Goal: Obtain resource: Obtain resource

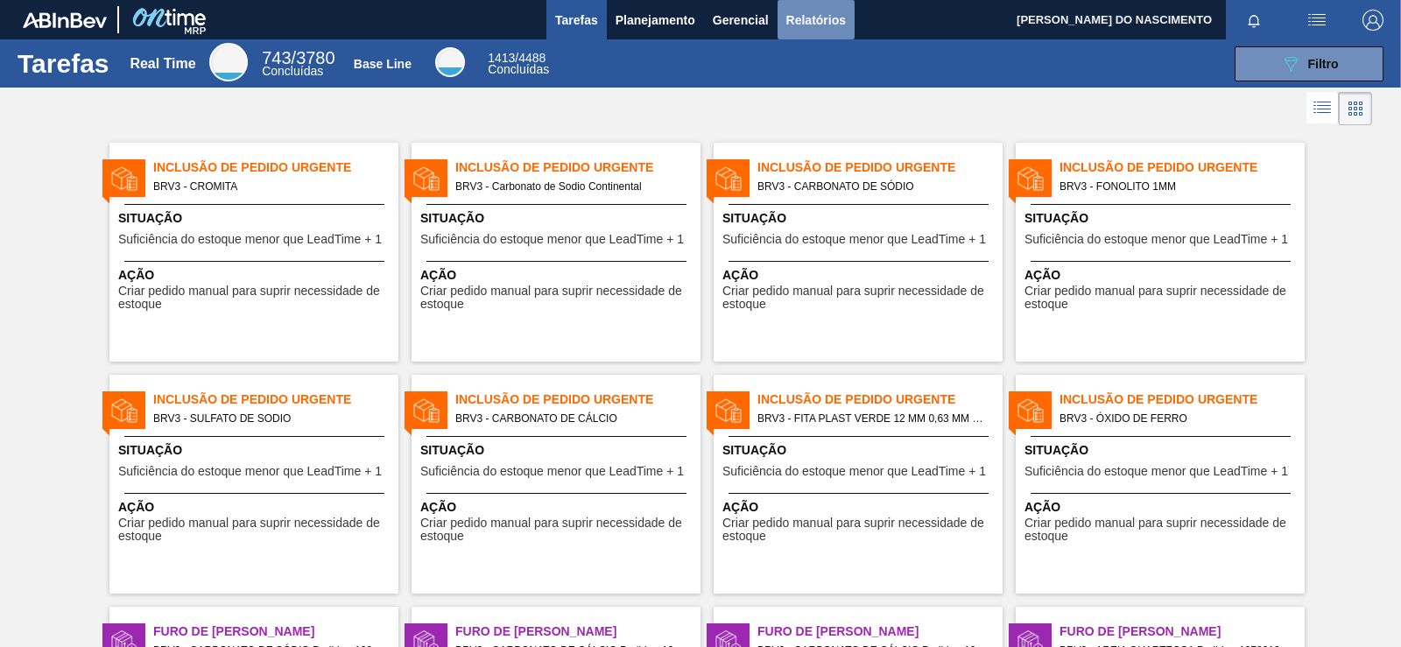
click at [811, 20] on span "Relatórios" at bounding box center [816, 20] width 60 height 21
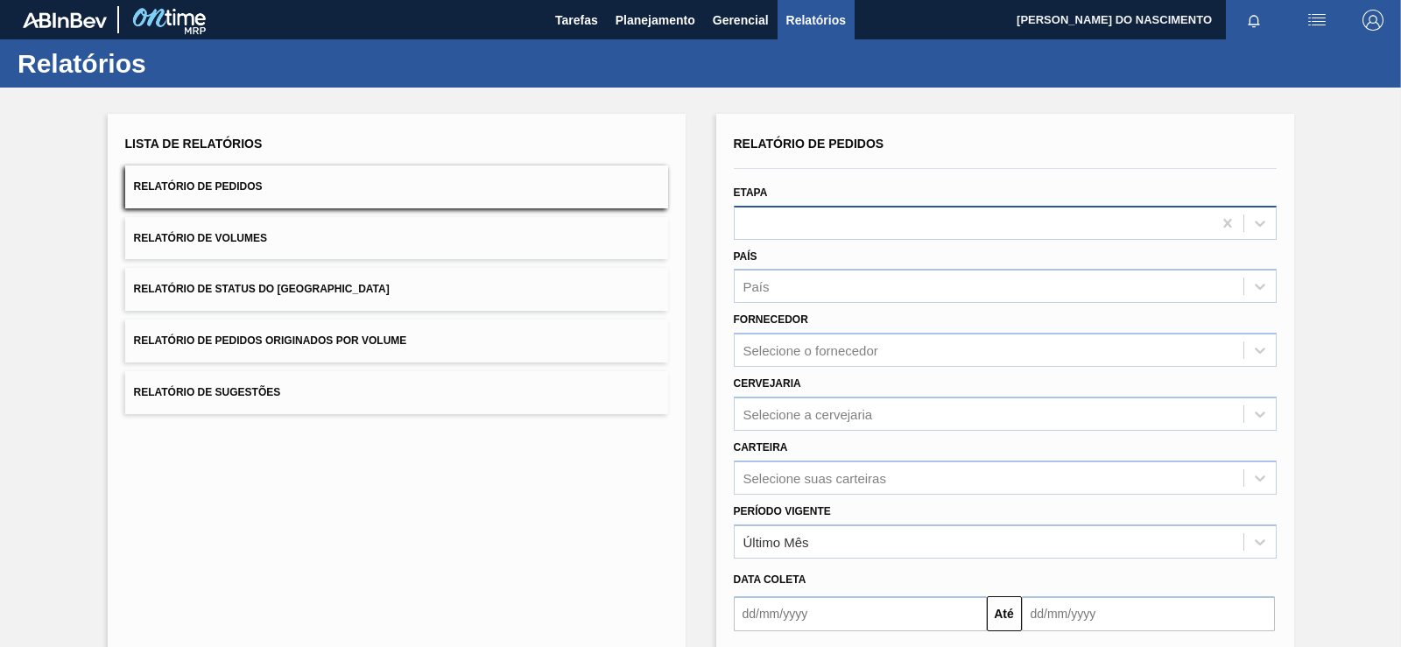
click at [904, 210] on div at bounding box center [973, 222] width 477 height 25
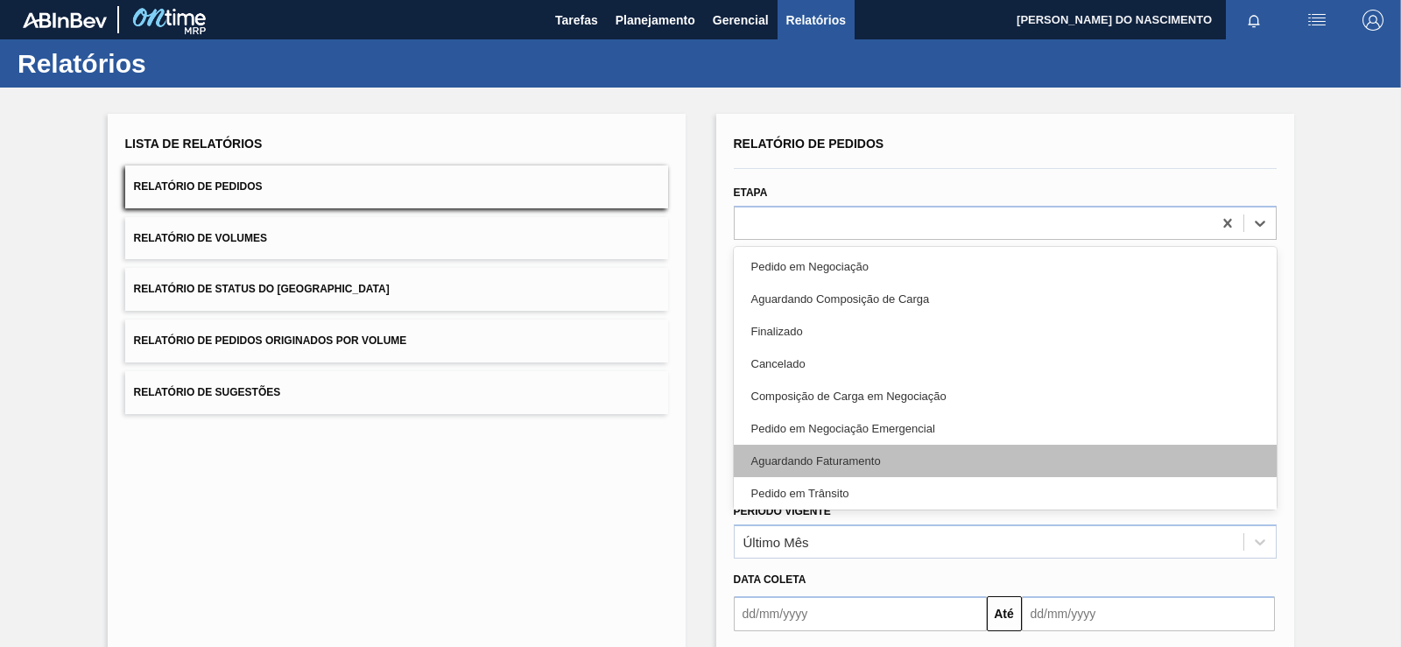
click at [802, 457] on div "Aguardando Faturamento" at bounding box center [1005, 461] width 543 height 32
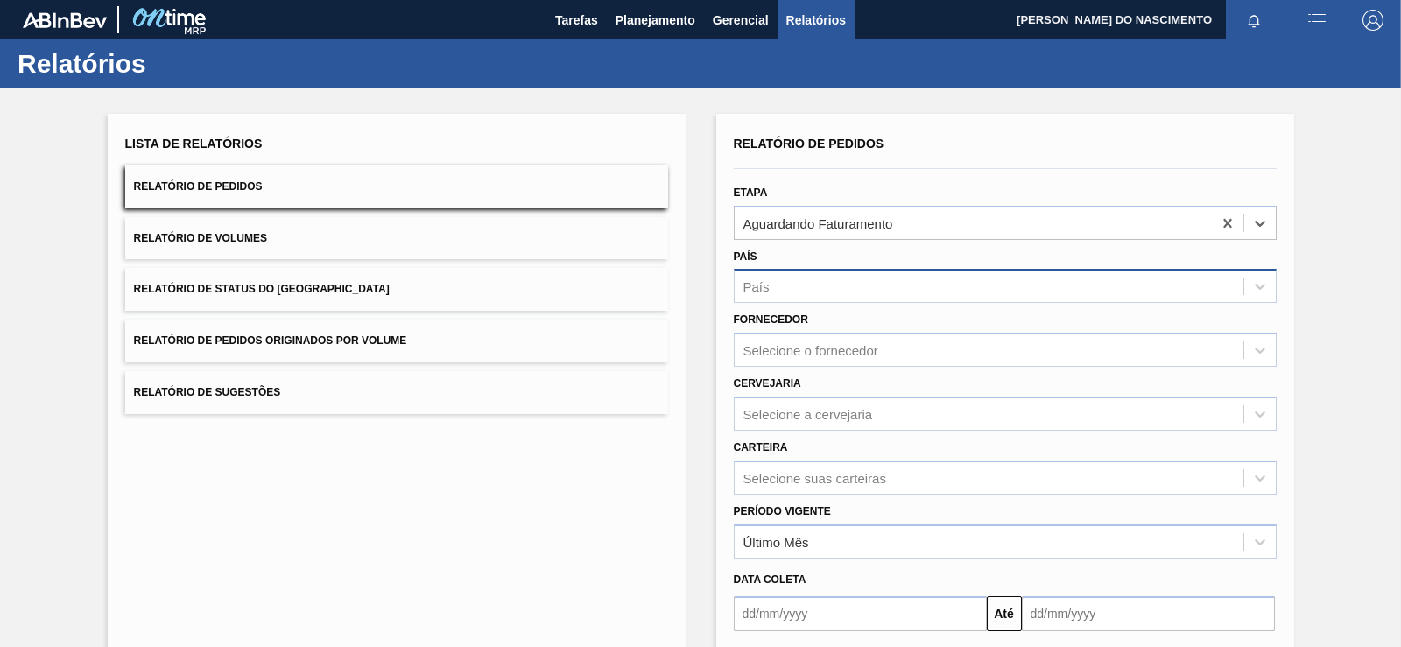
click at [768, 292] on div "País" at bounding box center [756, 286] width 26 height 15
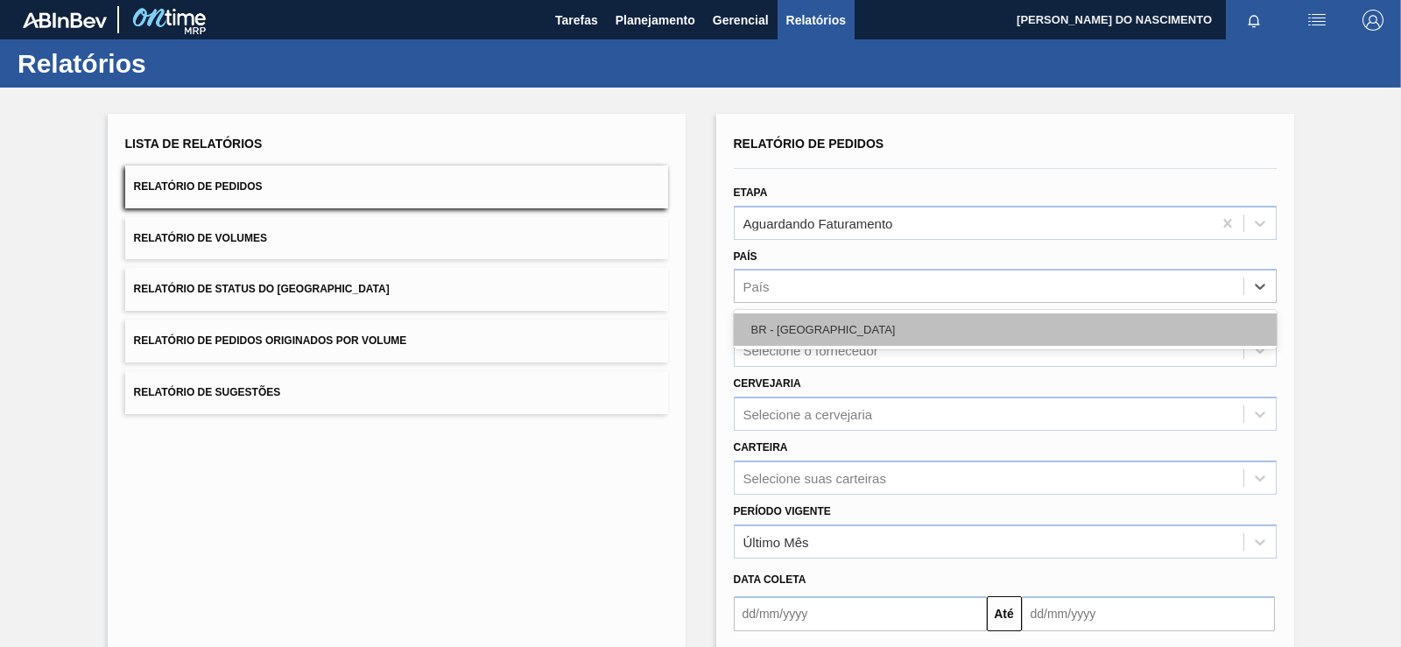
click at [784, 335] on div "BR - [GEOGRAPHIC_DATA]" at bounding box center [1005, 330] width 543 height 32
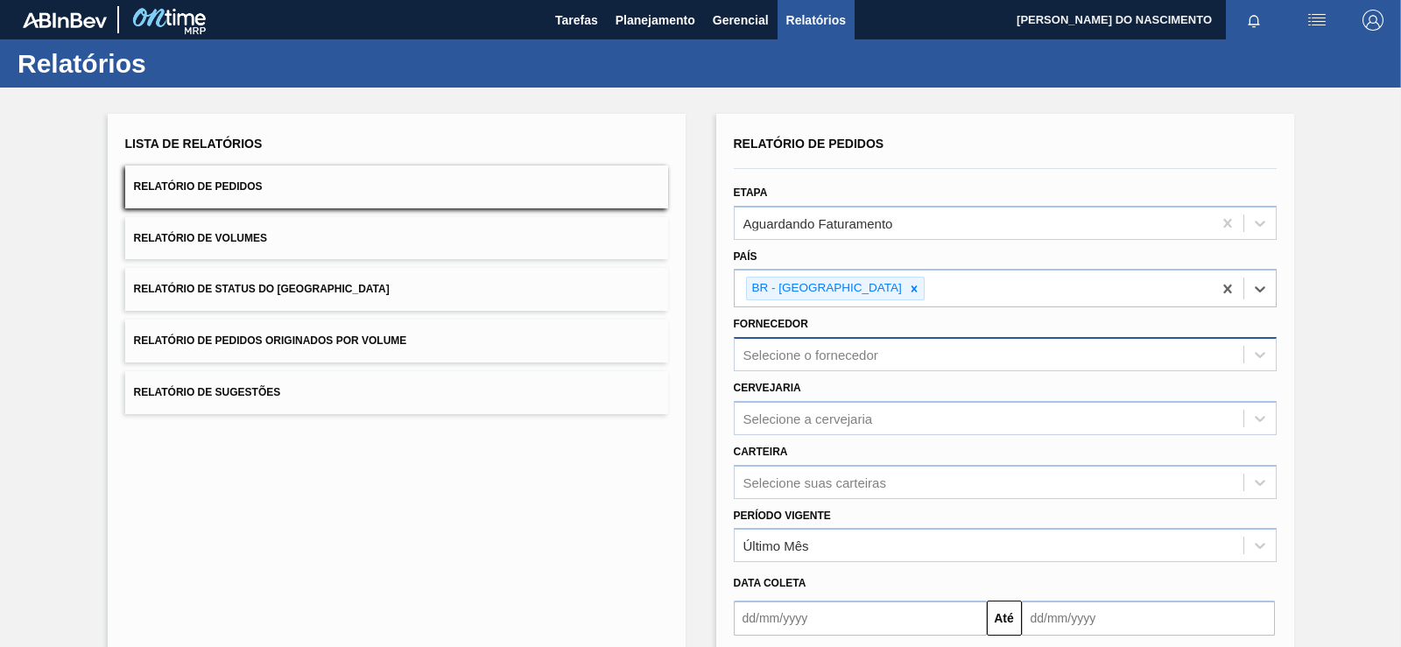
click at [804, 346] on div "Selecione o fornecedor" at bounding box center [989, 354] width 509 height 25
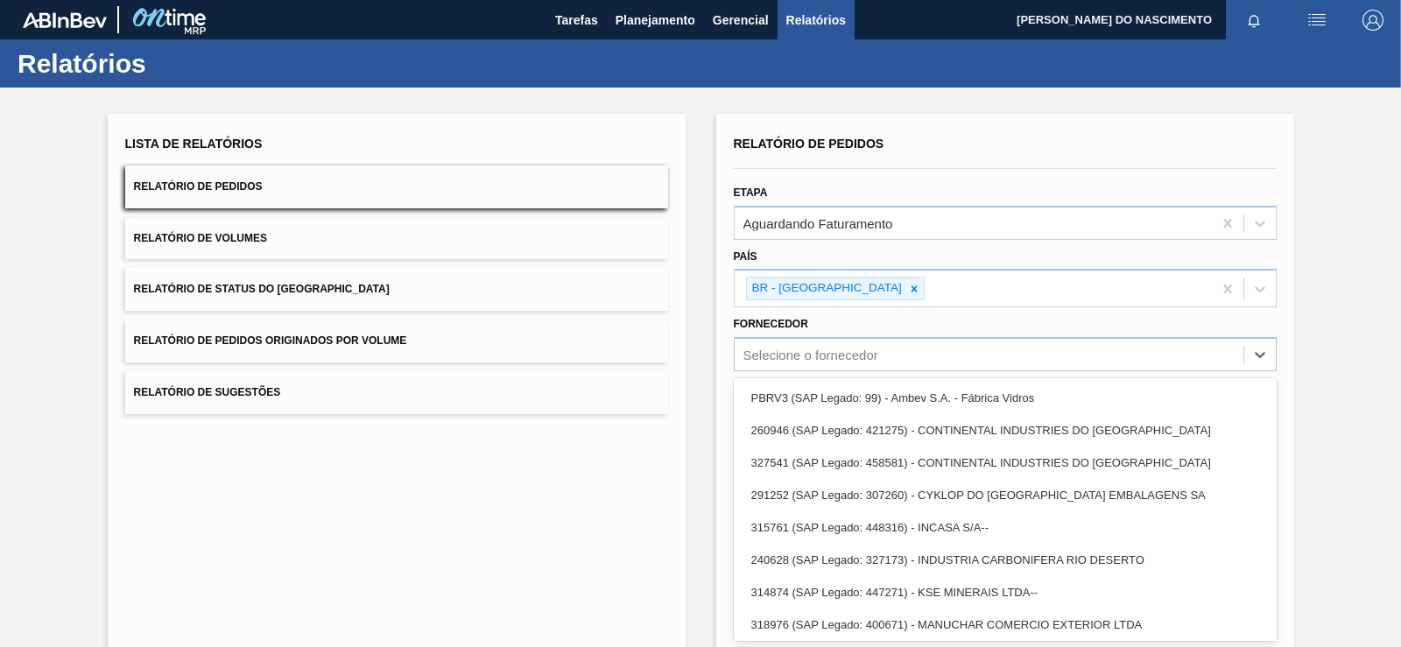
click at [789, 407] on div "PBRV3 (SAP Legado: 99) - Ambev S.A. - Fábrica Vidros" at bounding box center [1005, 398] width 543 height 32
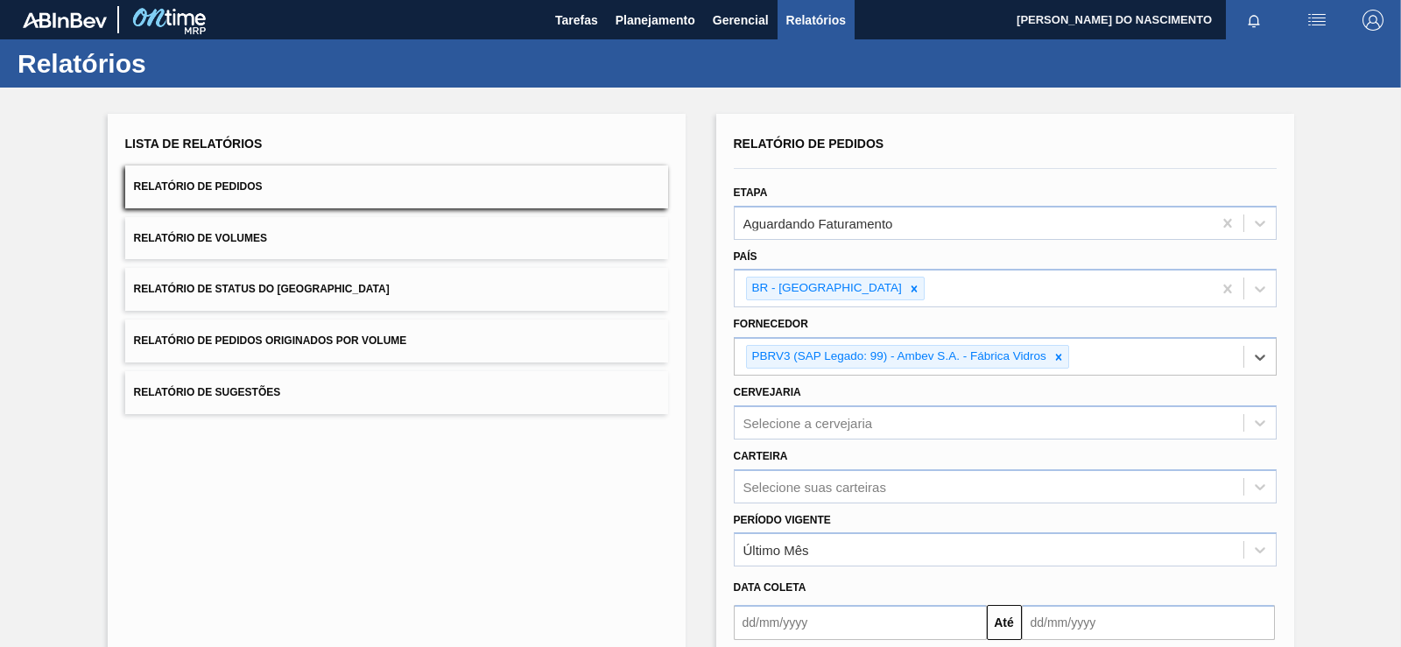
click at [689, 441] on div "Lista de Relatórios Relatório de Pedidos Relatório de Volumes Relatório de Stat…" at bounding box center [700, 454] width 1401 height 732
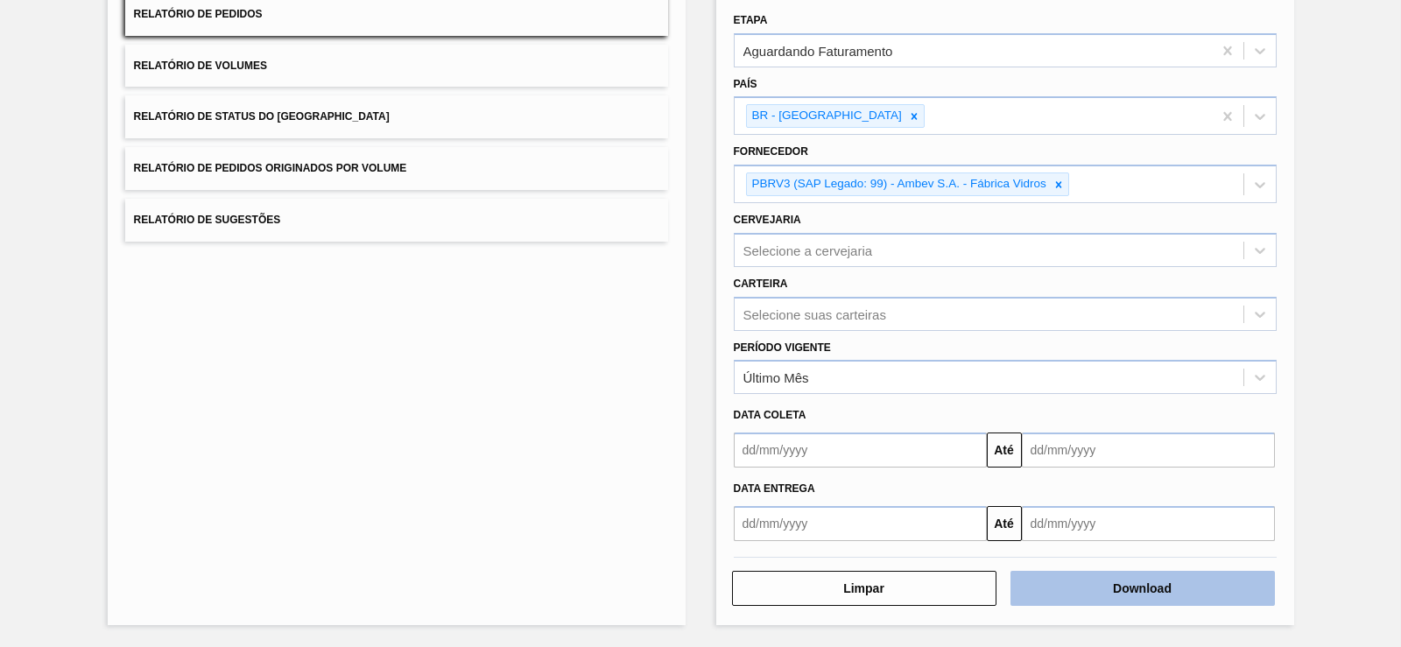
click at [1074, 590] on button "Download" at bounding box center [1143, 588] width 264 height 35
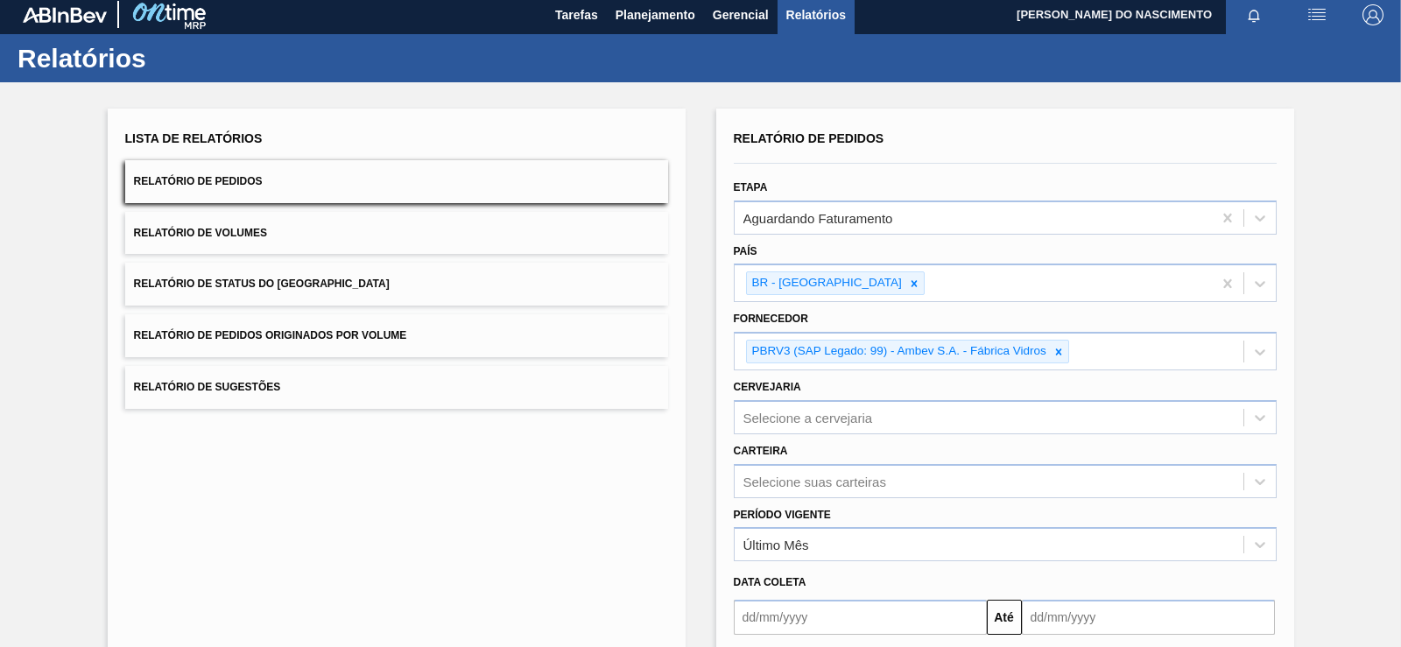
scroll to position [5, 0]
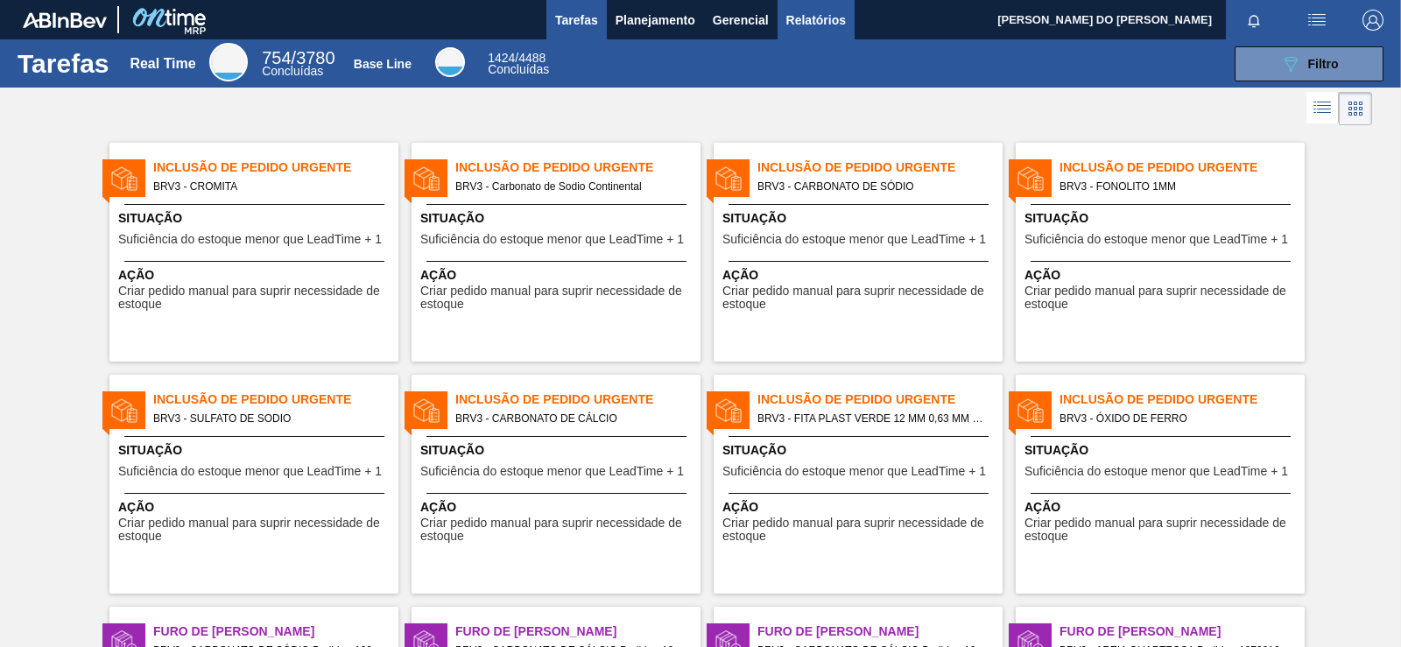
click at [801, 25] on span "Relatórios" at bounding box center [816, 20] width 60 height 21
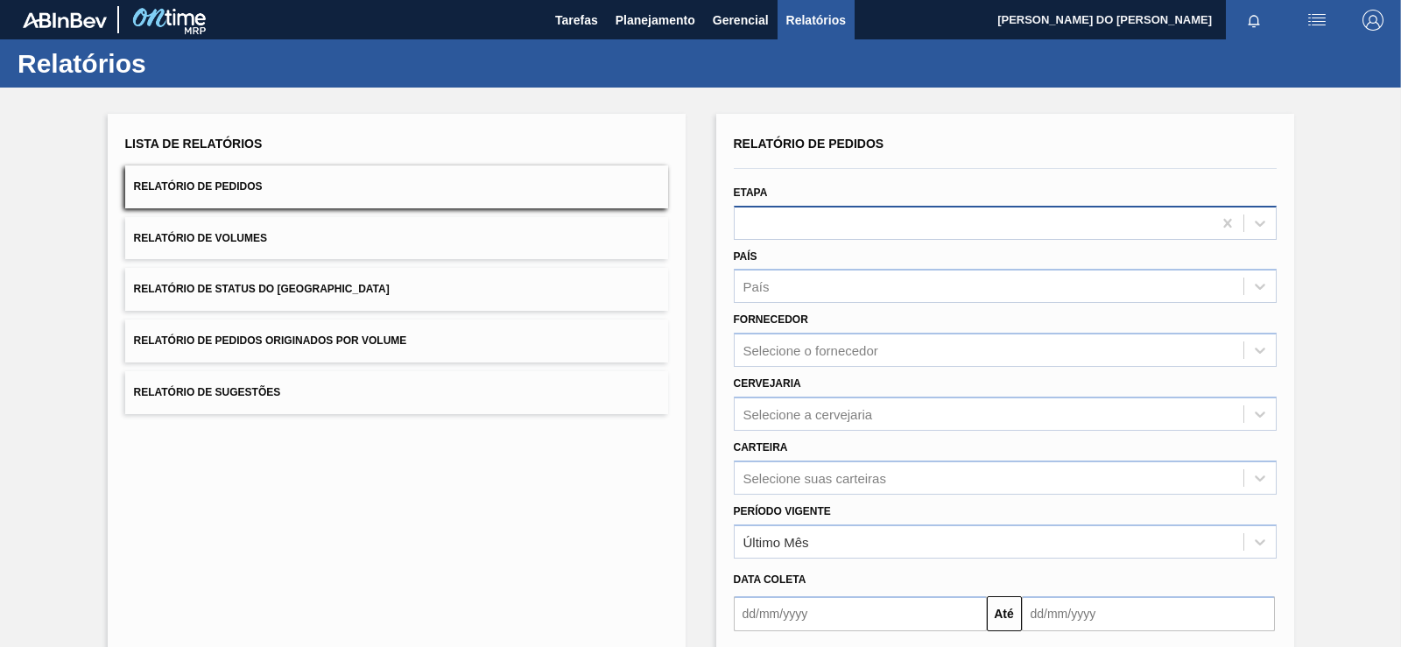
click at [811, 223] on div at bounding box center [973, 222] width 477 height 25
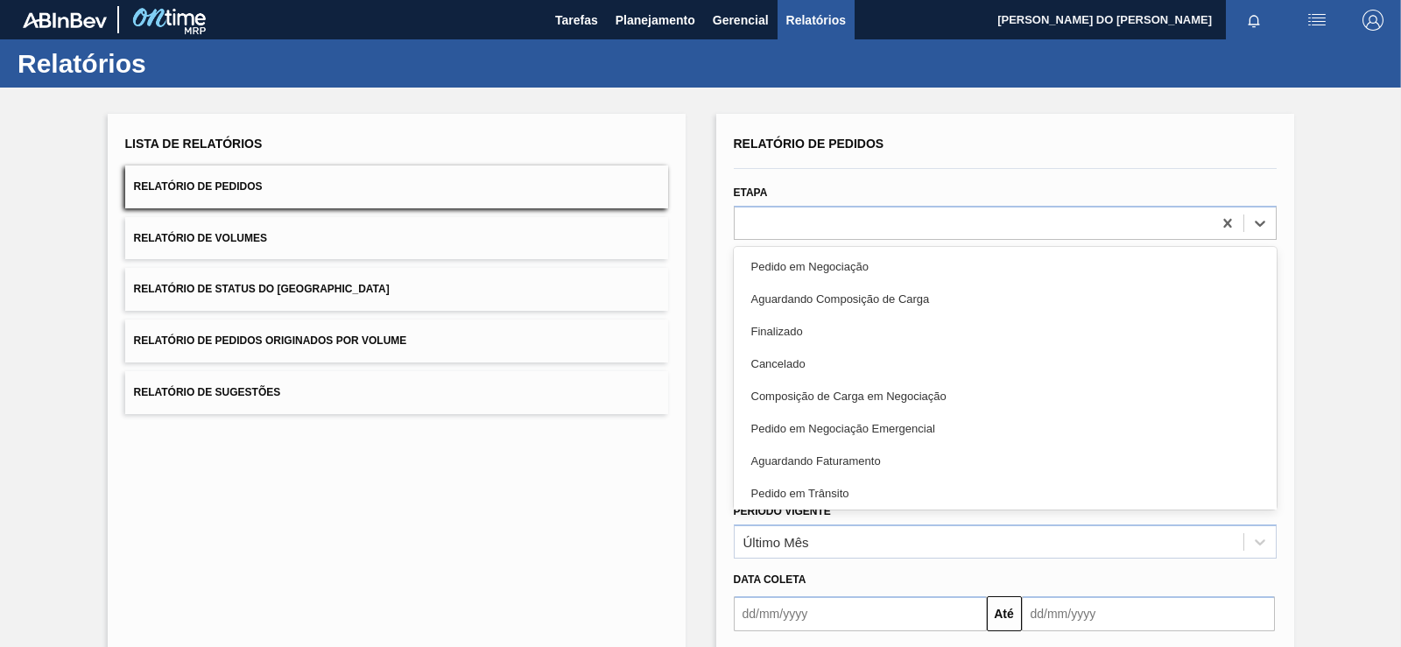
drag, startPoint x: 791, startPoint y: 460, endPoint x: 788, endPoint y: 440, distance: 20.3
click at [789, 460] on div "Aguardando Faturamento" at bounding box center [1005, 461] width 543 height 32
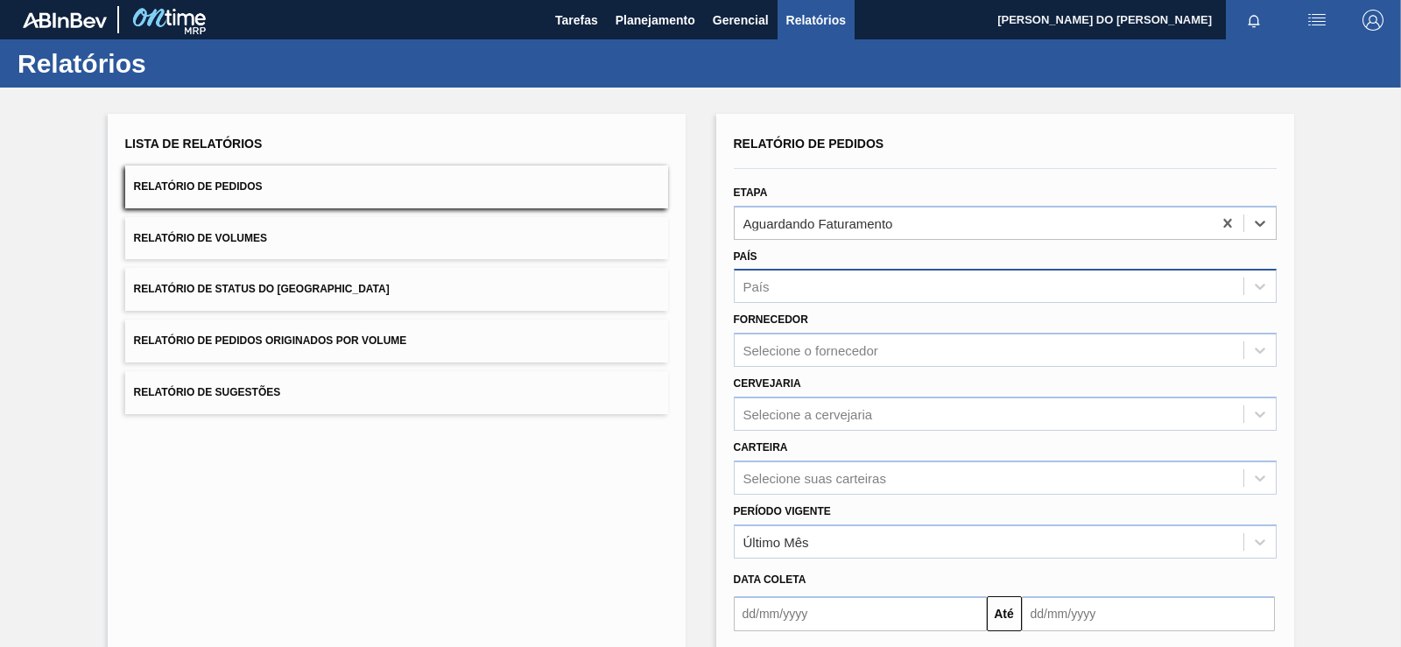
click at [821, 278] on div "País" at bounding box center [989, 286] width 509 height 25
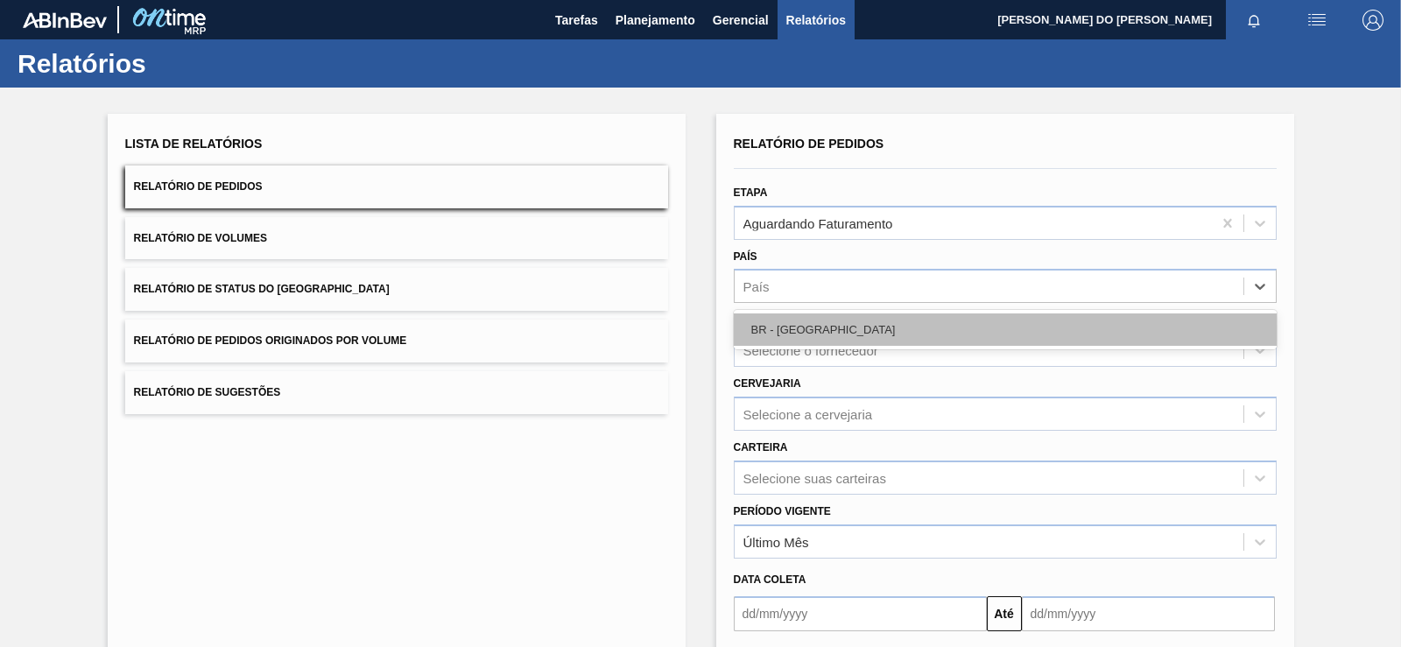
click at [819, 331] on div "BR - [GEOGRAPHIC_DATA]" at bounding box center [1005, 330] width 543 height 32
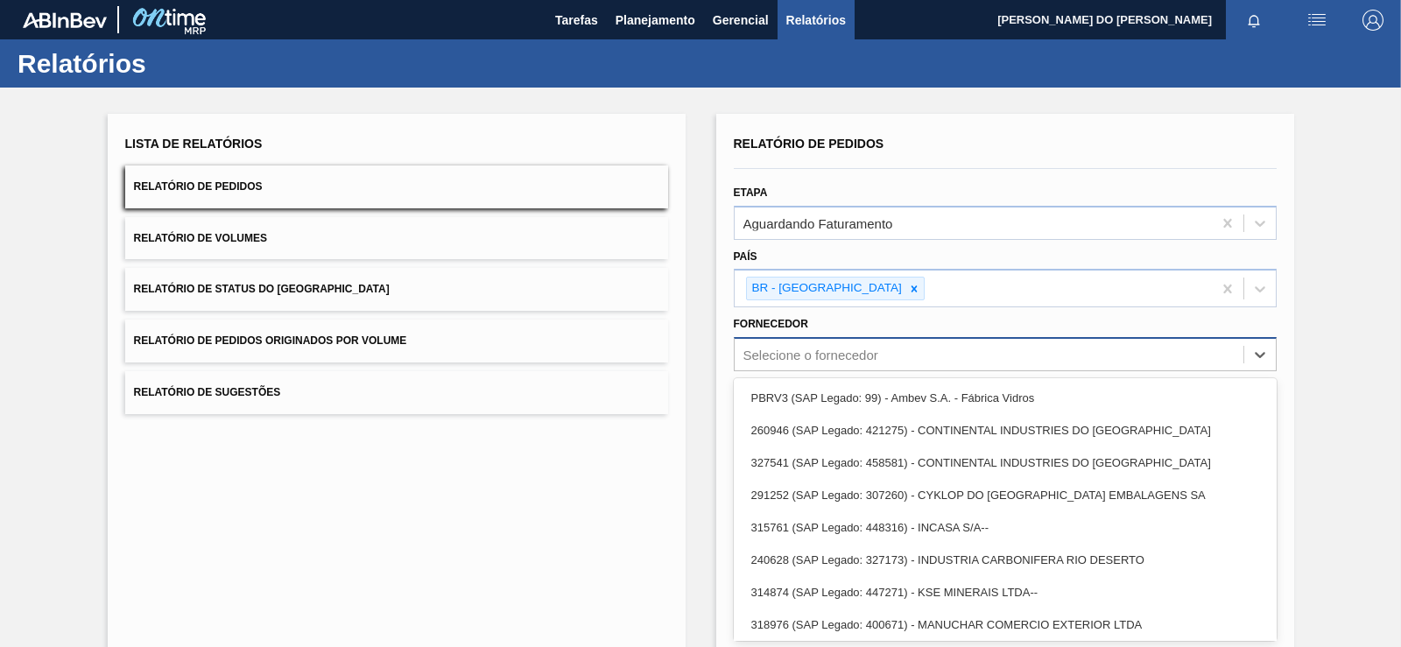
click at [789, 360] on div "Selecione o fornecedor" at bounding box center [810, 355] width 135 height 15
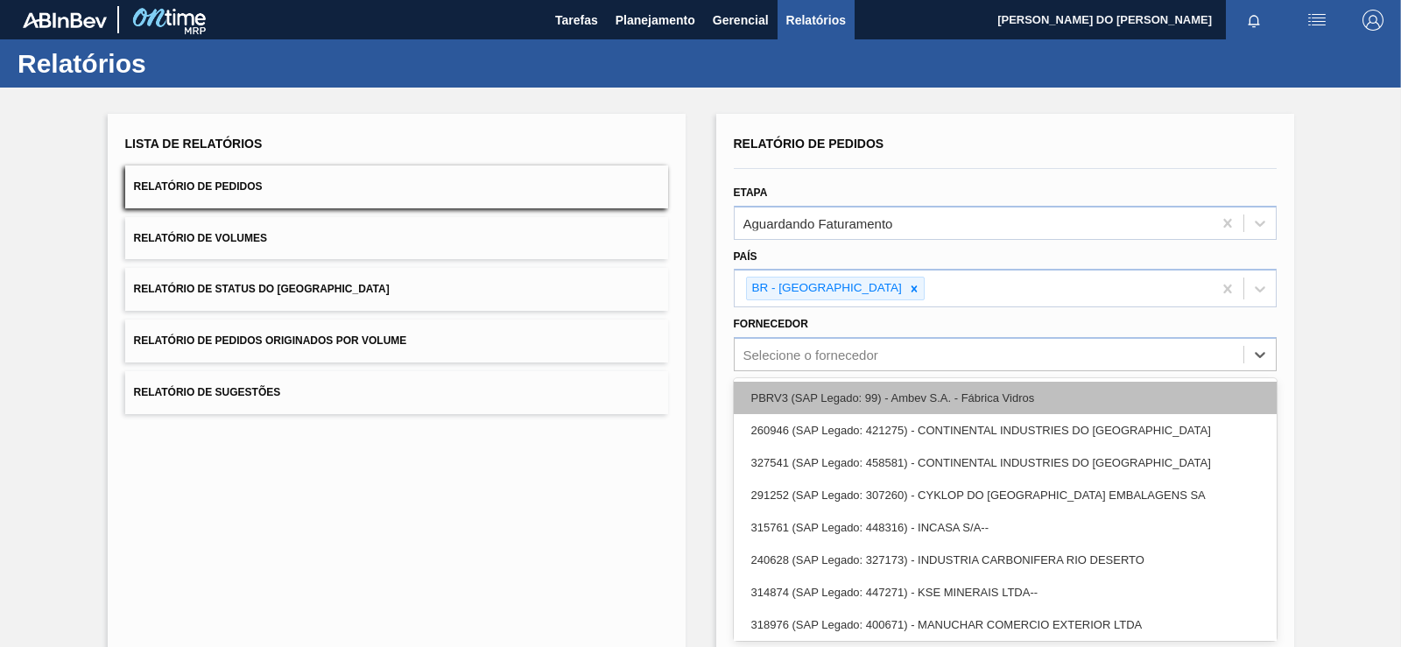
click at [783, 398] on div "PBRV3 (SAP Legado: 99) - Ambev S.A. - Fábrica Vidros" at bounding box center [1005, 398] width 543 height 32
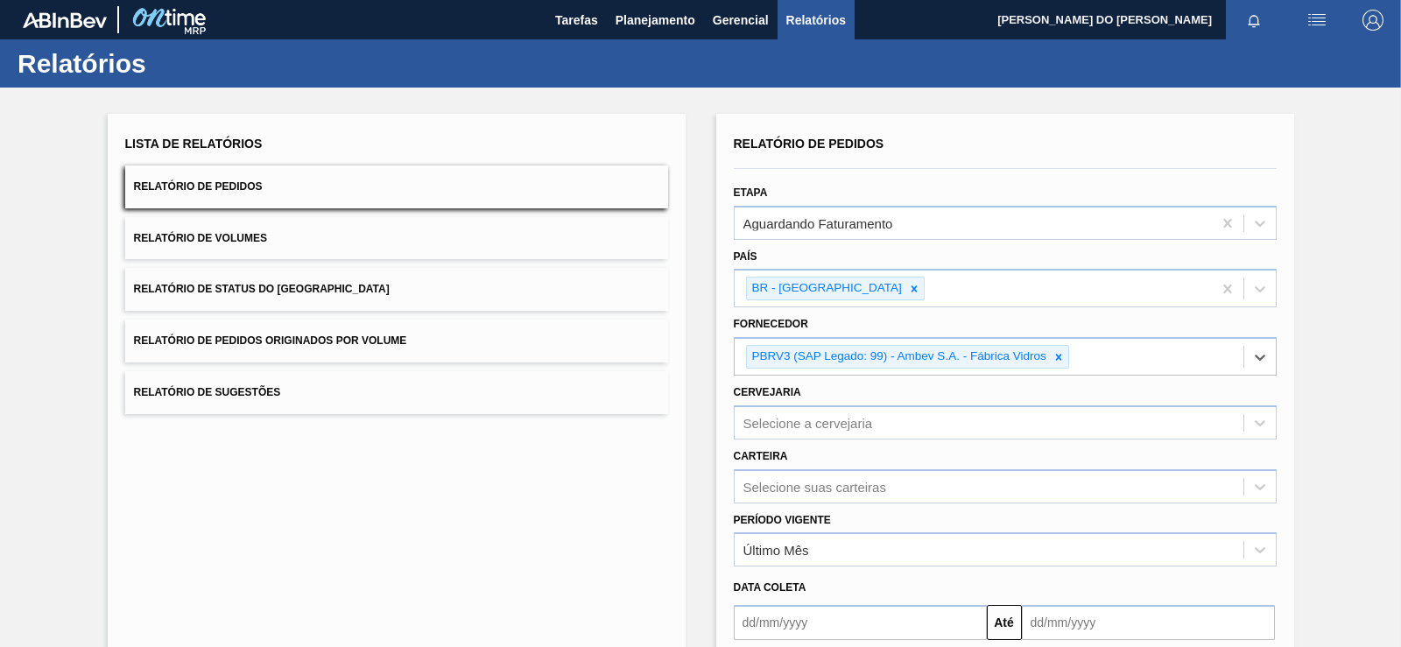
scroll to position [173, 0]
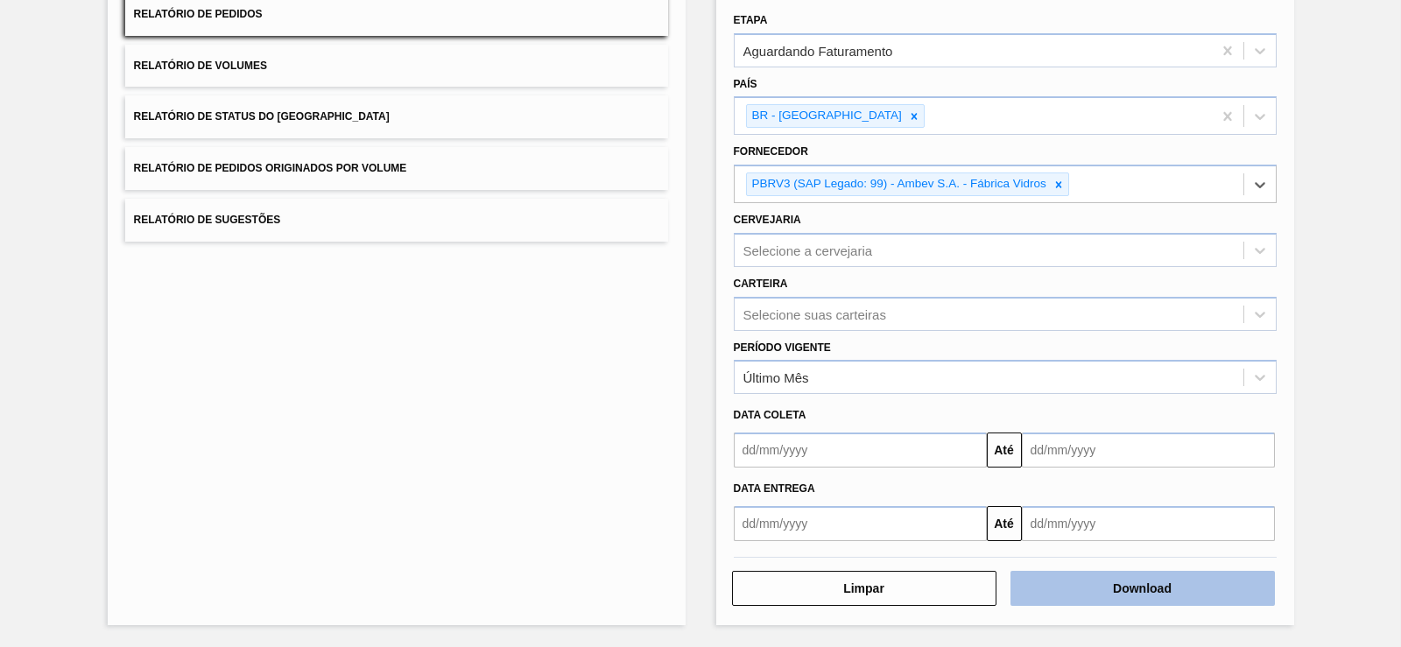
click at [1125, 597] on button "Download" at bounding box center [1143, 588] width 264 height 35
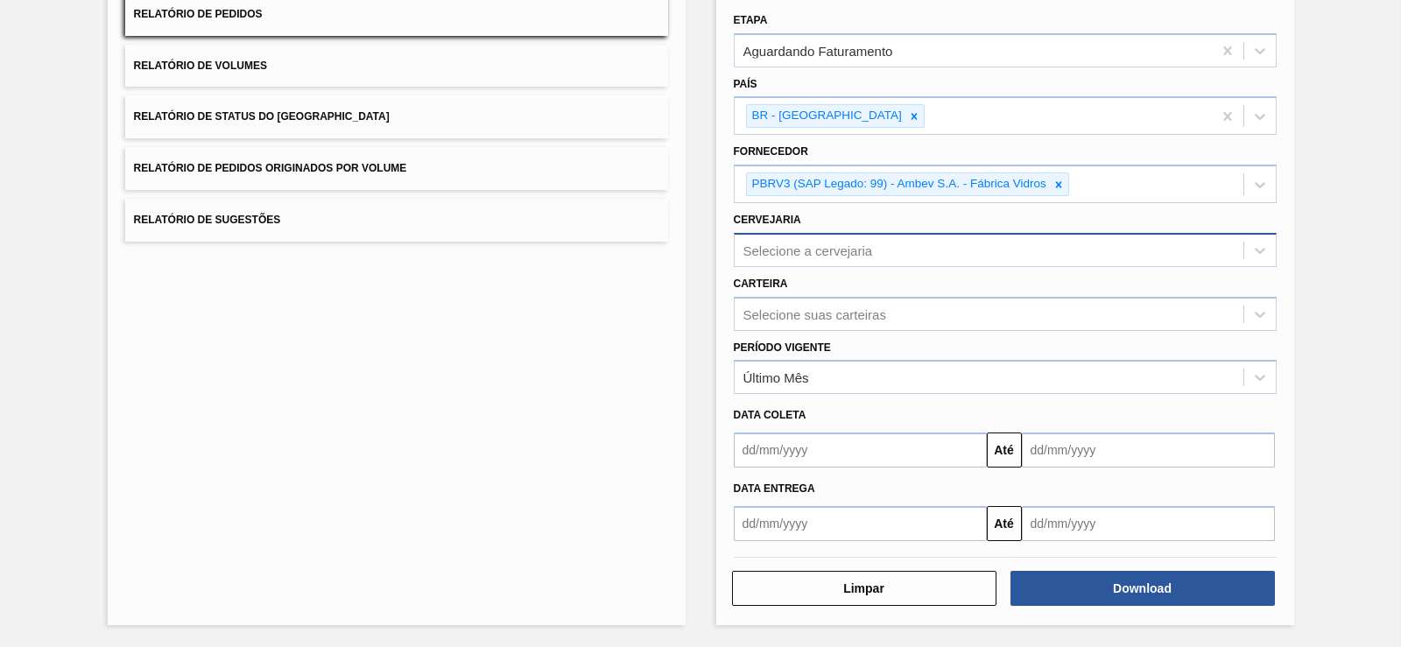
scroll to position [0, 0]
